Goal: Check status: Check status

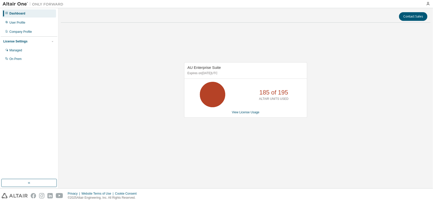
click at [277, 104] on div "185 of 195 ALTAIR UNITS USED" at bounding box center [274, 94] width 41 height 25
click at [147, 34] on div "AU Enterprise Suite Expires on September 29, 2025 UTC 185 of 195 ALTAIR UNITS U…" at bounding box center [246, 93] width 370 height 132
